Goal: Transaction & Acquisition: Purchase product/service

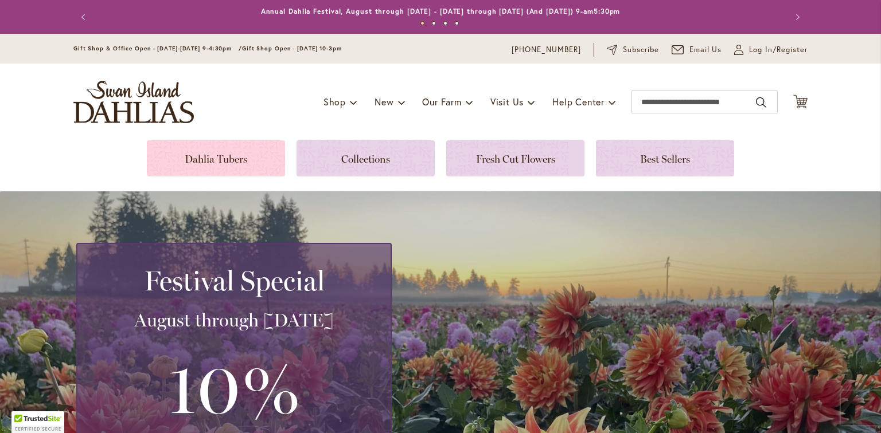
click at [213, 159] on link at bounding box center [216, 158] width 138 height 36
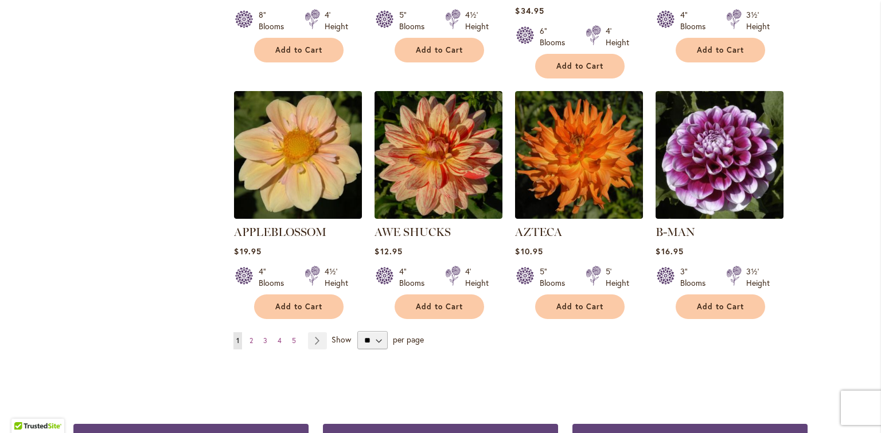
scroll to position [1009, 0]
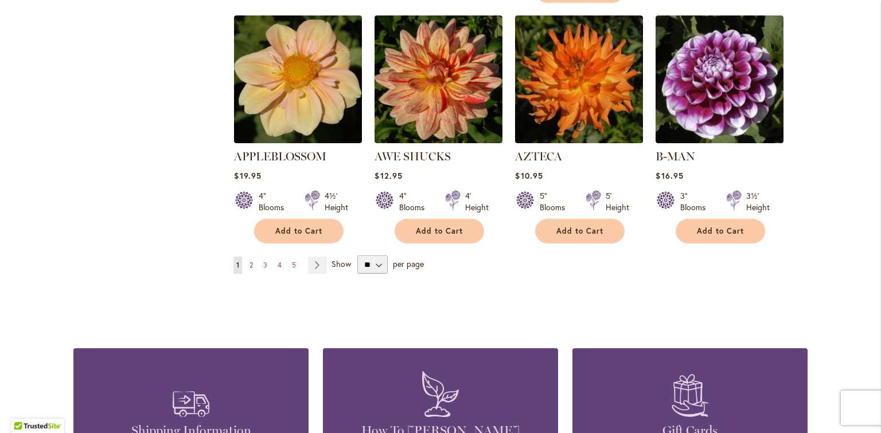
click at [249, 261] on span "2" at bounding box center [250, 265] width 3 height 9
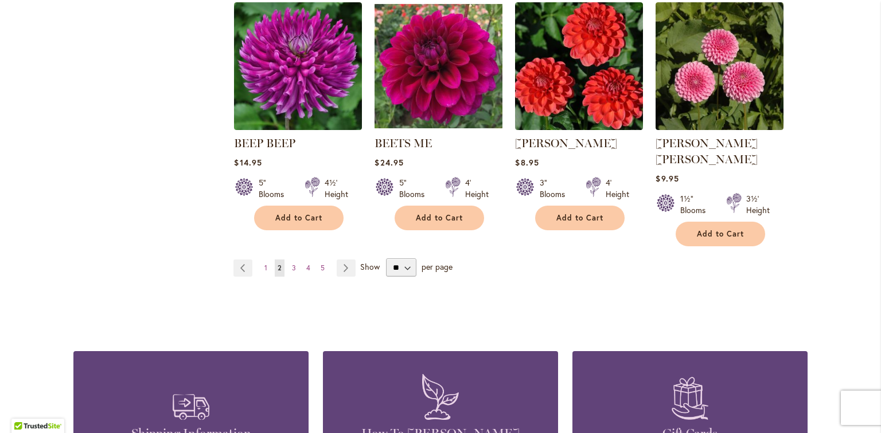
scroll to position [1009, 0]
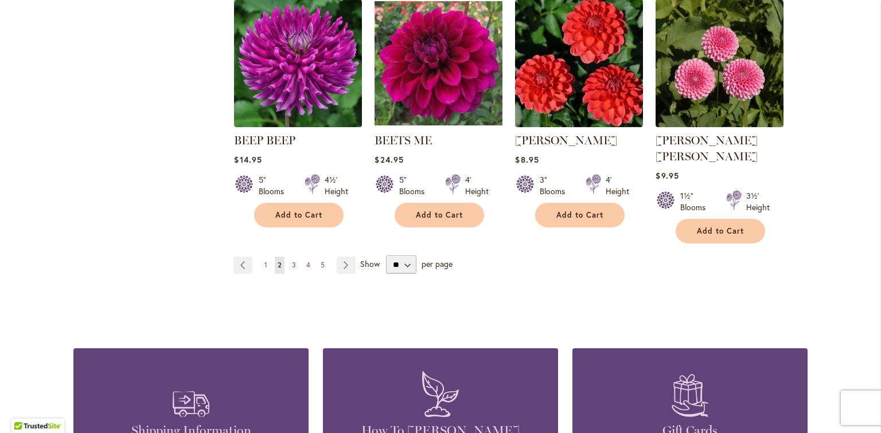
click at [292, 257] on link "Page 3" at bounding box center [294, 265] width 10 height 17
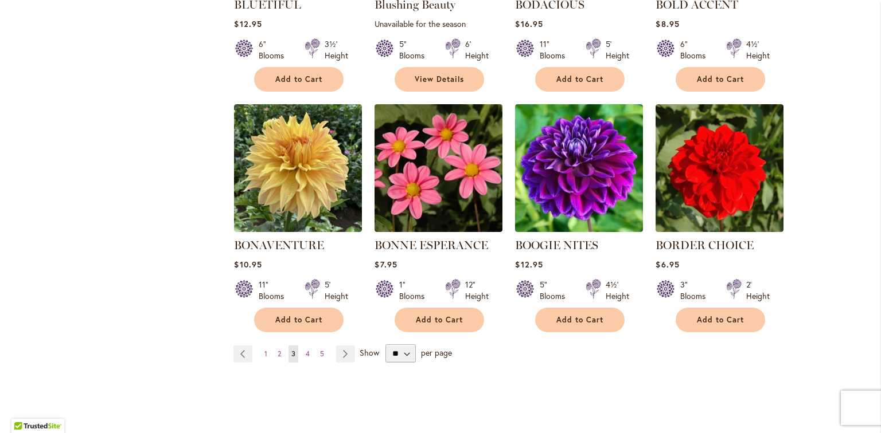
scroll to position [963, 0]
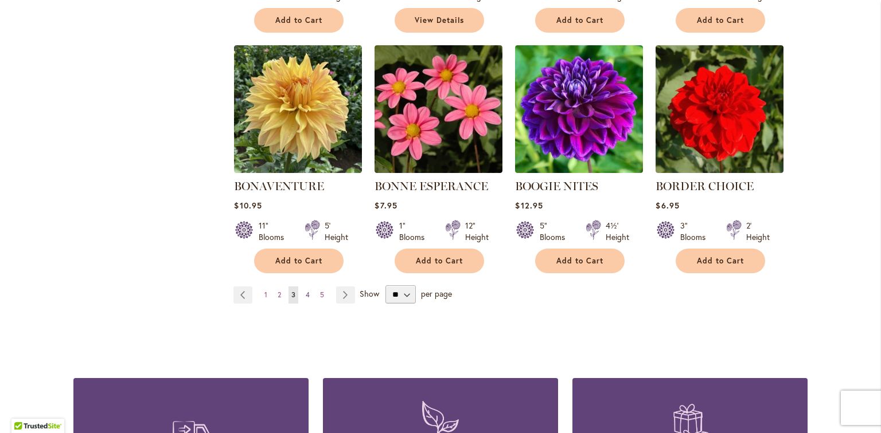
click at [306, 293] on span "4" at bounding box center [308, 295] width 4 height 9
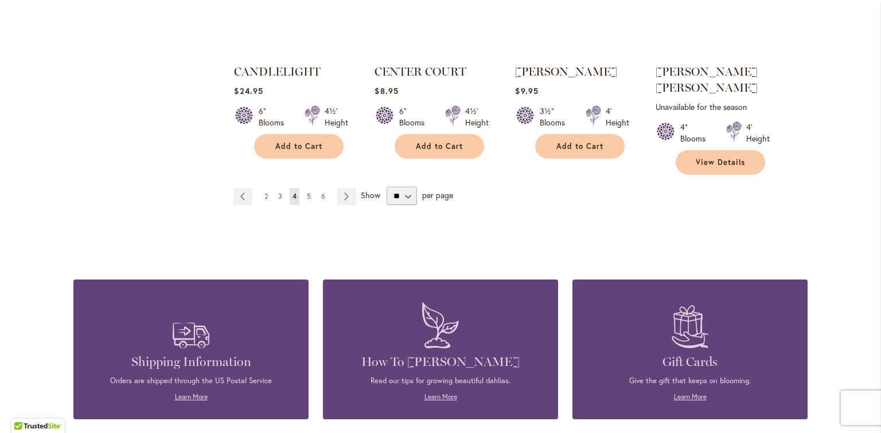
scroll to position [1101, 0]
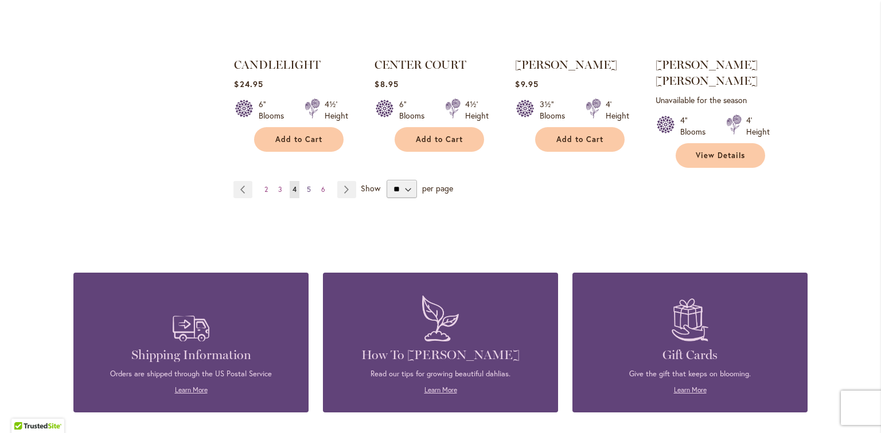
click at [307, 181] on link "Page 5" at bounding box center [309, 189] width 10 height 17
